Goal: Task Accomplishment & Management: Use online tool/utility

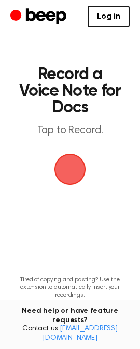
click at [67, 188] on span "button" at bounding box center [69, 169] width 37 height 37
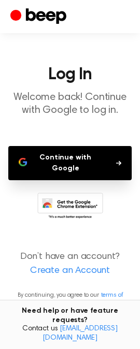
scroll to position [10, 0]
click at [56, 180] on button "Continue with Google" at bounding box center [69, 163] width 123 height 34
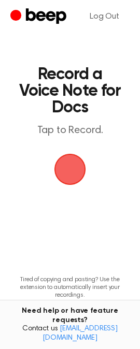
click at [76, 187] on span "button" at bounding box center [69, 169] width 35 height 35
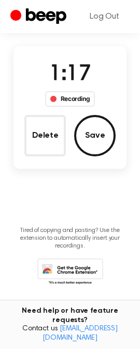
scroll to position [131, 0]
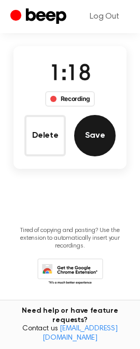
click at [82, 157] on button "Save" at bounding box center [94, 135] width 41 height 41
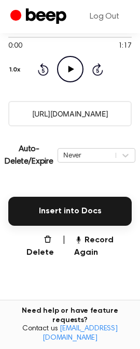
scroll to position [126, 0]
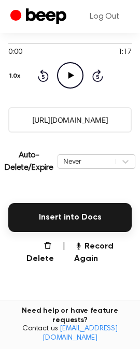
click at [77, 133] on input "[URL][DOMAIN_NAME]" at bounding box center [69, 119] width 123 height 25
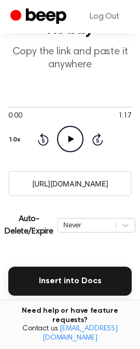
scroll to position [59, 0]
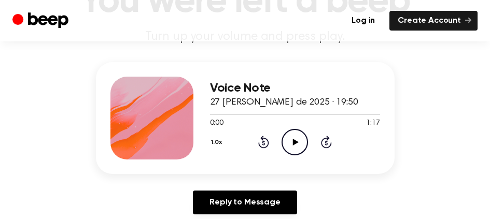
scroll to position [165, 0]
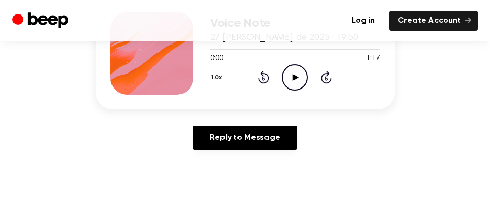
click at [308, 91] on icon "Play Audio" at bounding box center [294, 77] width 26 height 26
click at [212, 87] on button "1.0x" at bounding box center [218, 78] width 16 height 18
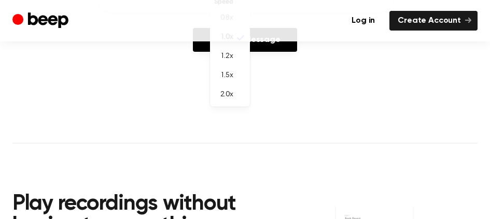
scroll to position [264, 0]
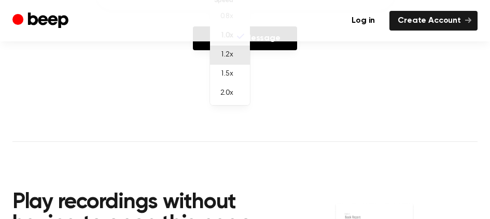
click at [229, 61] on span "1.2x" at bounding box center [226, 55] width 13 height 11
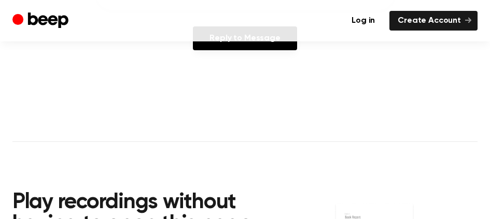
click at [153, 59] on div "Reply to Message" at bounding box center [245, 42] width 299 height 32
click at [150, 59] on div "Reply to Message" at bounding box center [245, 42] width 299 height 32
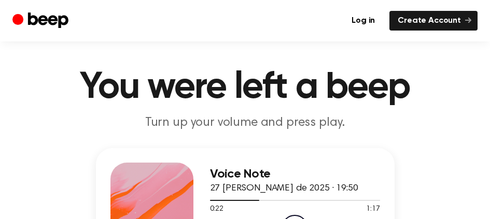
scroll to position [8, 0]
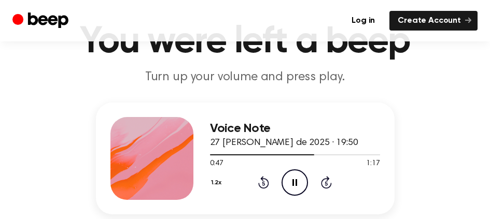
scroll to position [0, 0]
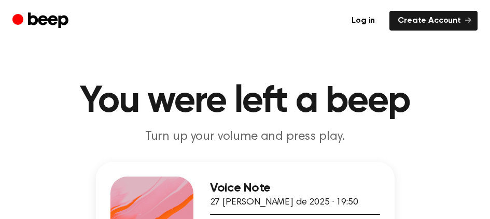
click at [224, 40] on div "Log in Create Account" at bounding box center [244, 20] width 465 height 41
click at [246, 41] on div "Log in Create Account" at bounding box center [244, 20] width 465 height 41
